Goal: Task Accomplishment & Management: Use online tool/utility

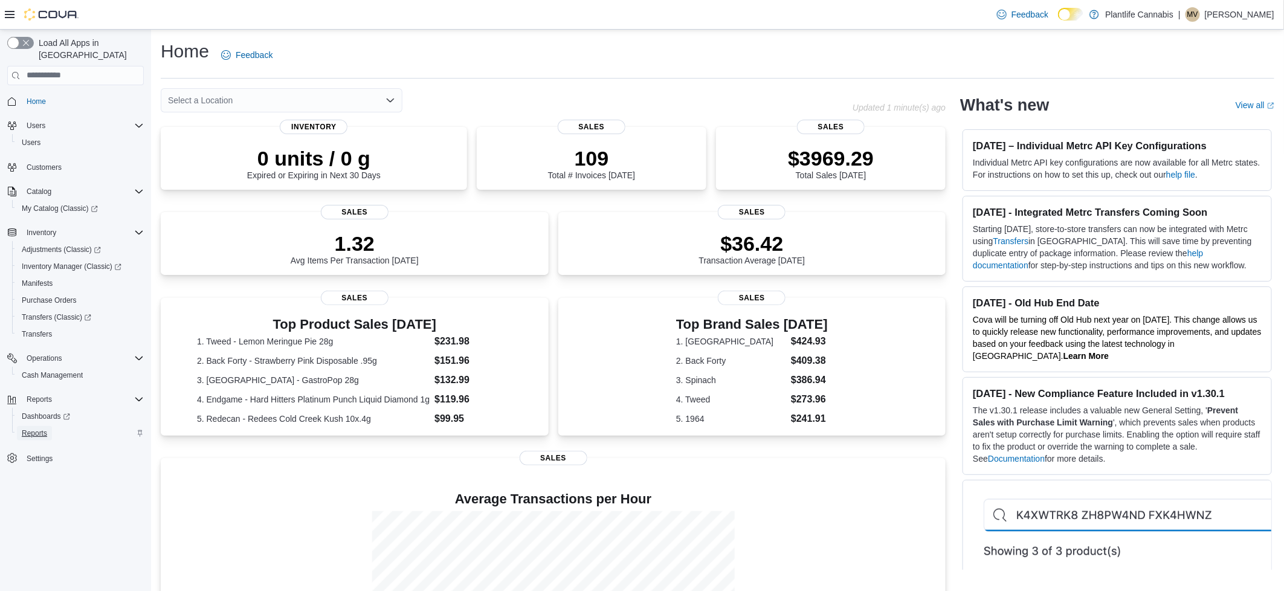
click at [28, 428] on span "Reports" at bounding box center [34, 433] width 25 height 10
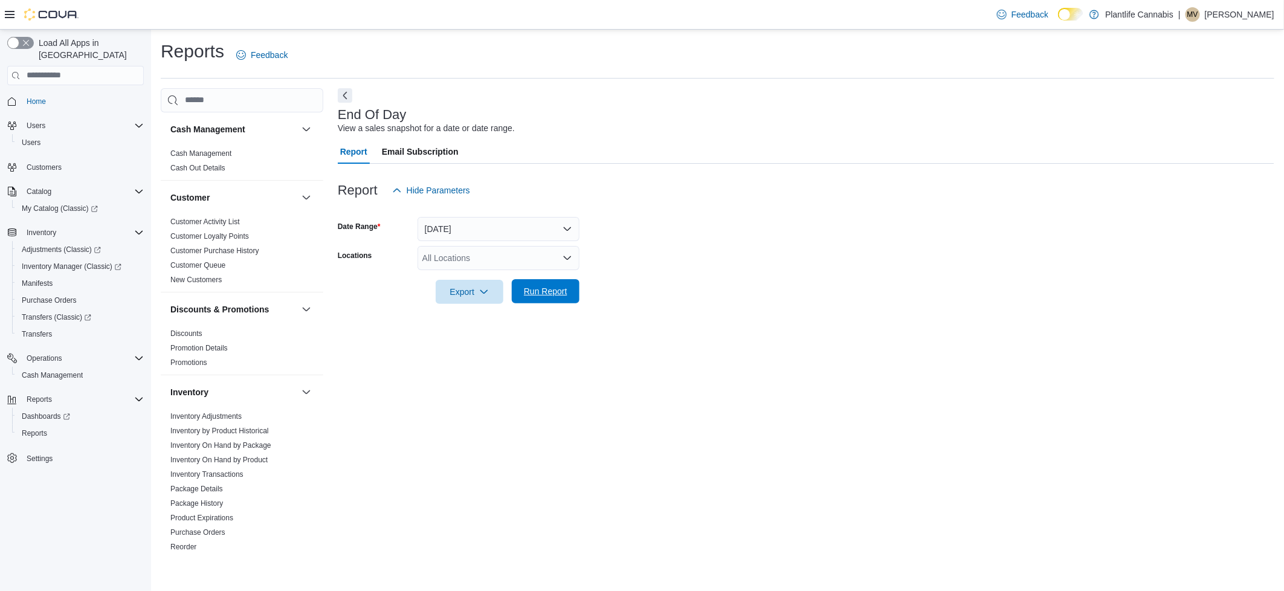
click at [535, 287] on span "Run Report" at bounding box center [546, 291] width 44 height 12
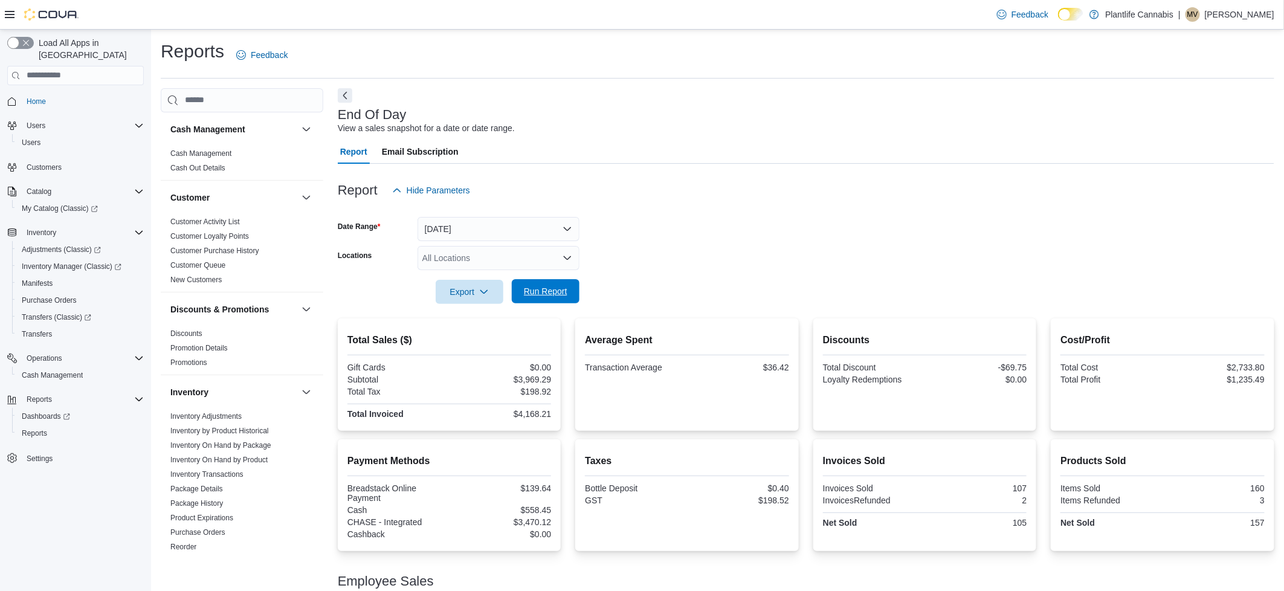
click at [548, 294] on span "Run Report" at bounding box center [546, 291] width 44 height 12
click at [561, 283] on span "Run Report" at bounding box center [545, 291] width 53 height 24
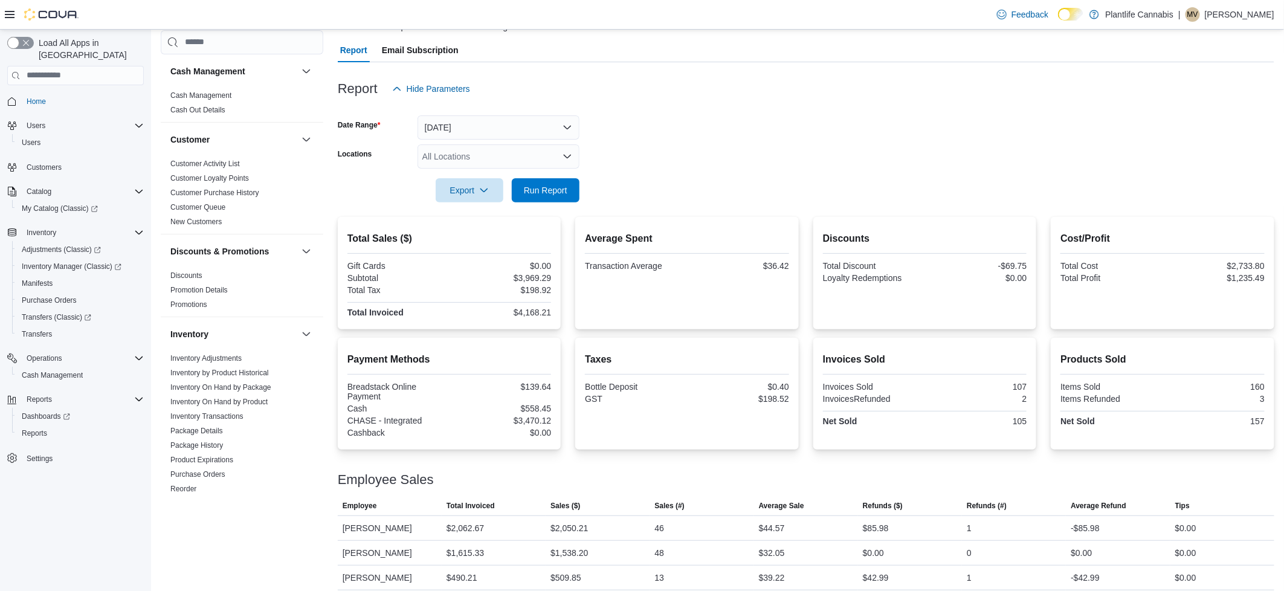
scroll to position [110, 0]
